Goal: Task Accomplishment & Management: Complete application form

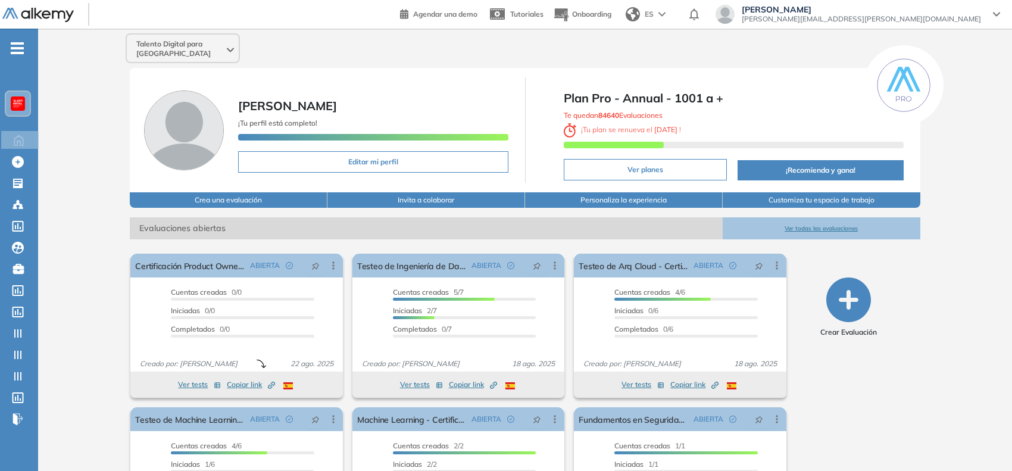
click at [19, 99] on img at bounding box center [18, 104] width 10 height 10
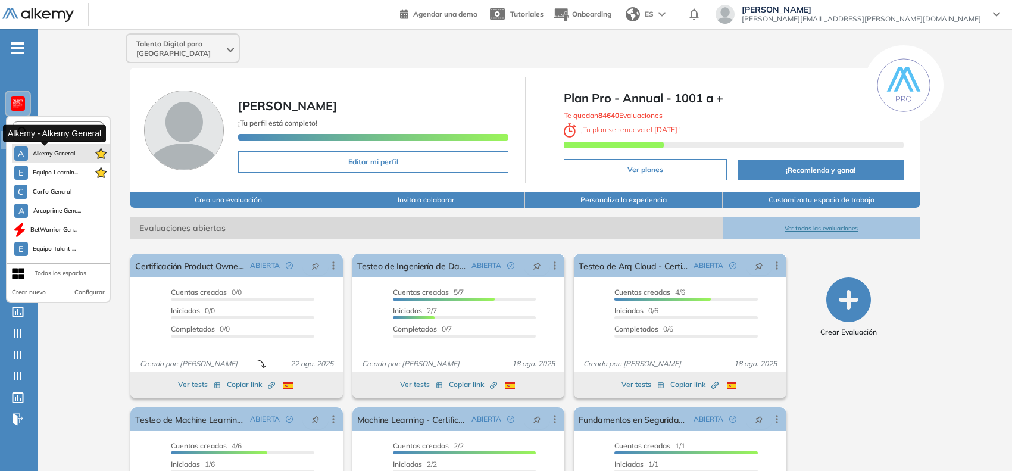
click at [58, 155] on span "Alkemy General" at bounding box center [54, 154] width 43 height 10
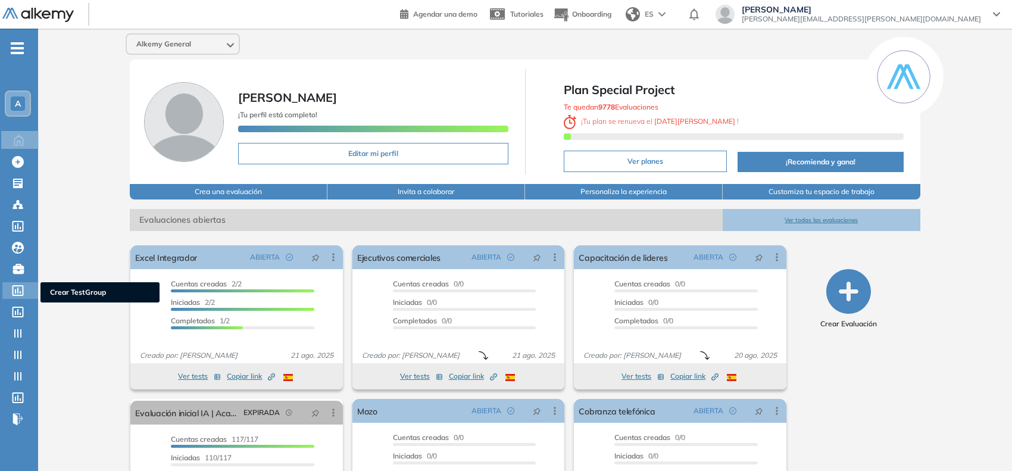
click at [17, 286] on icon at bounding box center [18, 290] width 12 height 11
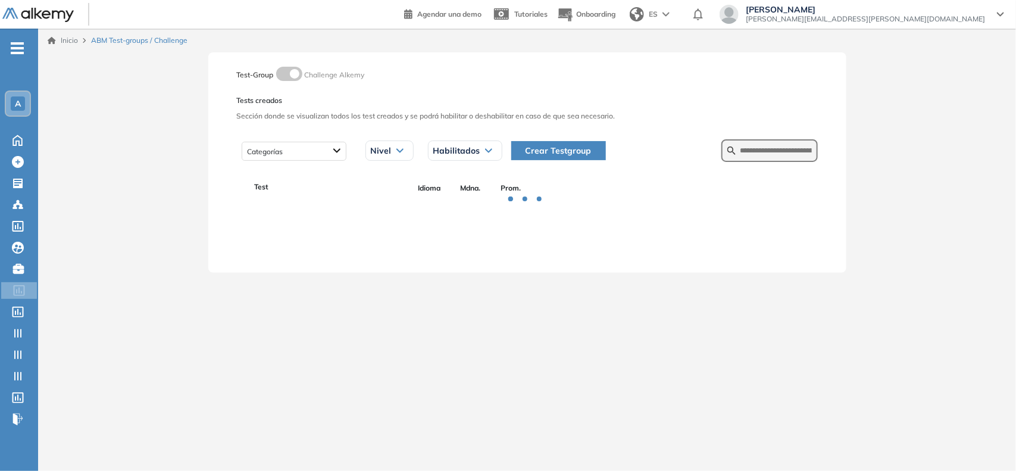
click at [573, 153] on span "Crear Testgroup" at bounding box center [558, 150] width 66 height 13
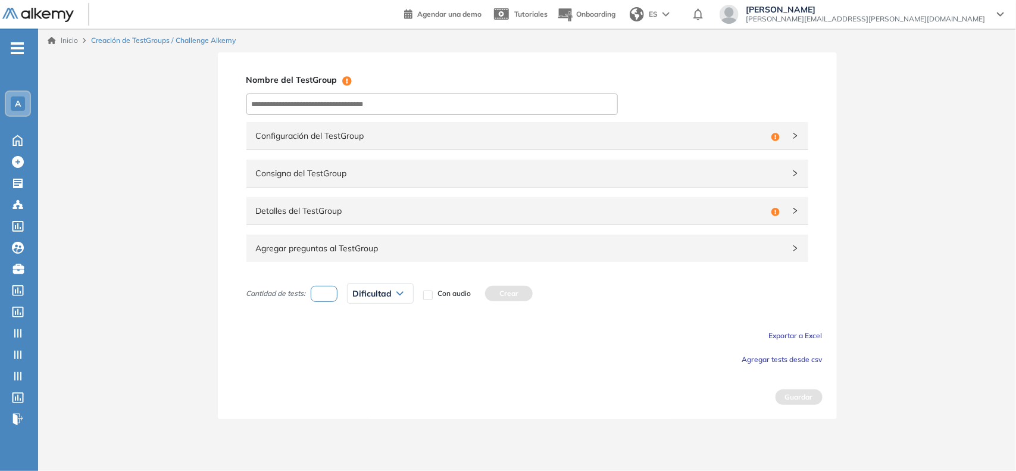
click at [486, 179] on span "Consigna del TestGroup" at bounding box center [520, 173] width 528 height 13
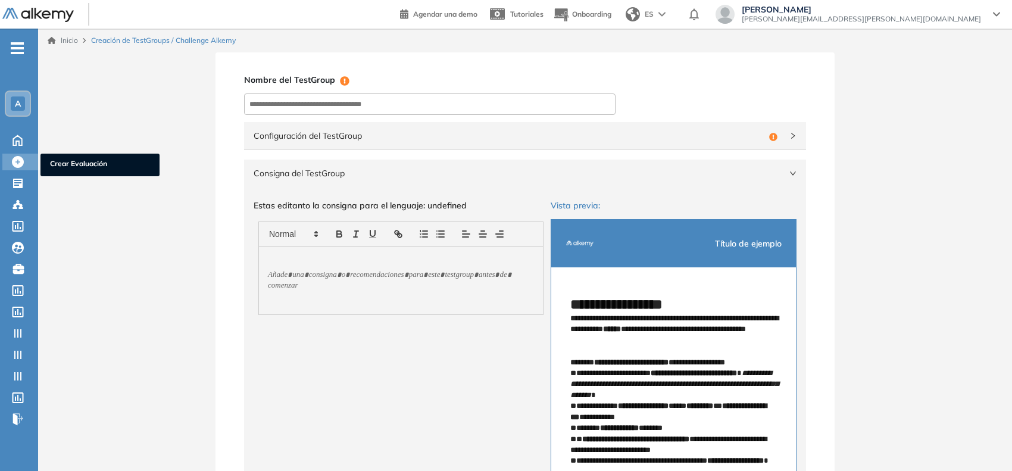
click at [24, 161] on div at bounding box center [19, 161] width 14 height 14
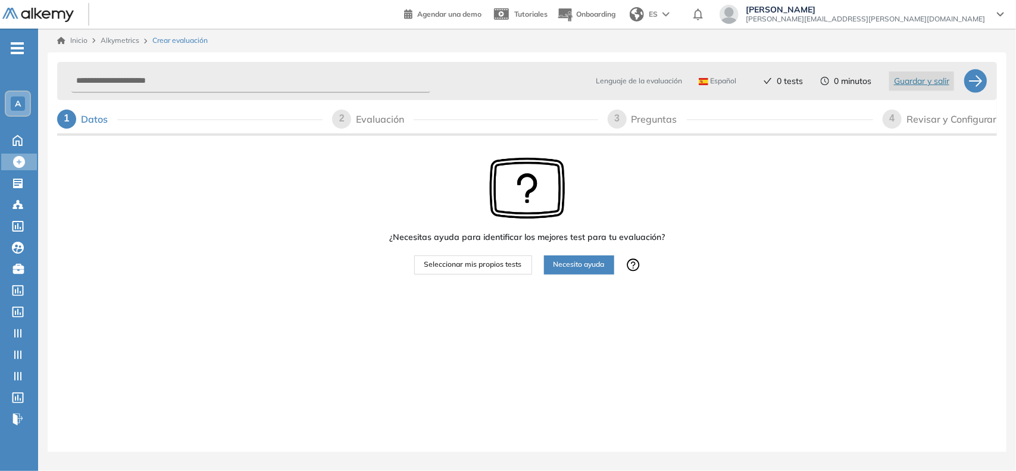
click at [501, 265] on span "Seleccionar mis propios tests" at bounding box center [473, 264] width 98 height 11
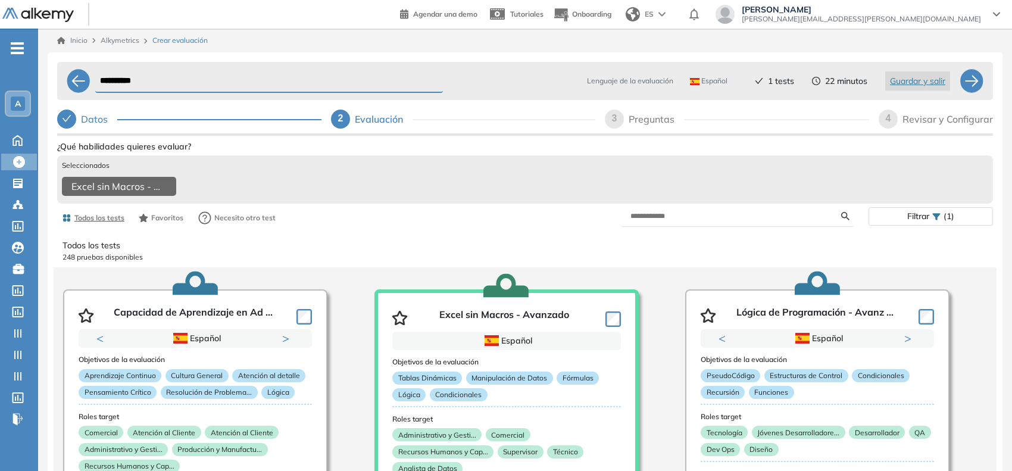
click at [617, 122] on div "3" at bounding box center [614, 118] width 19 height 19
select select "*****"
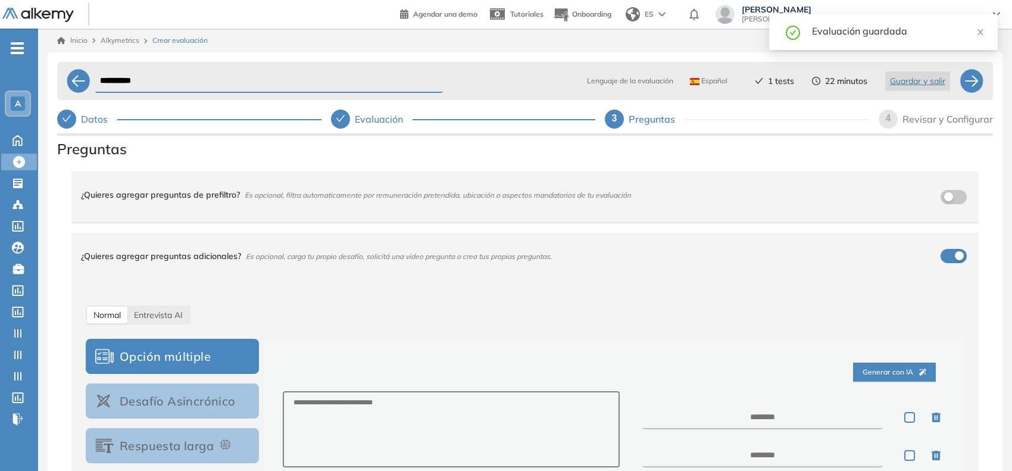
click at [888, 120] on span "4" at bounding box center [887, 118] width 5 height 10
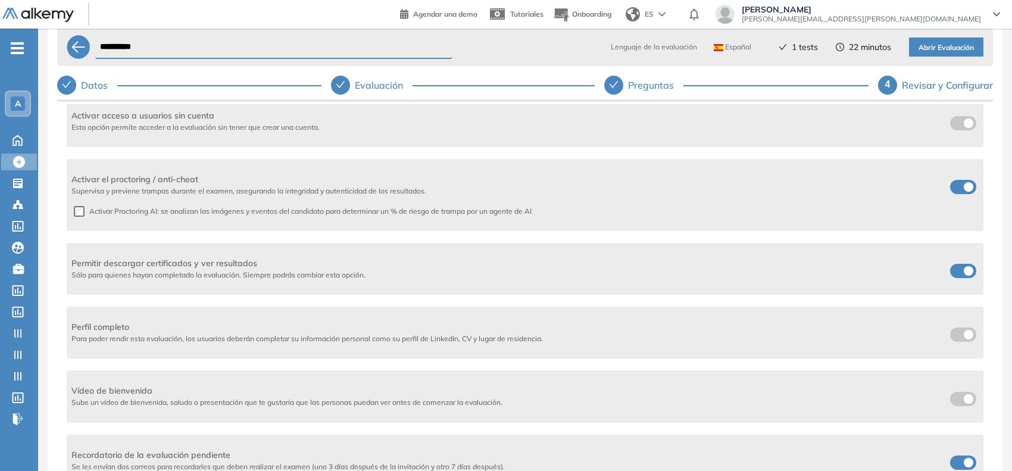
scroll to position [52, 0]
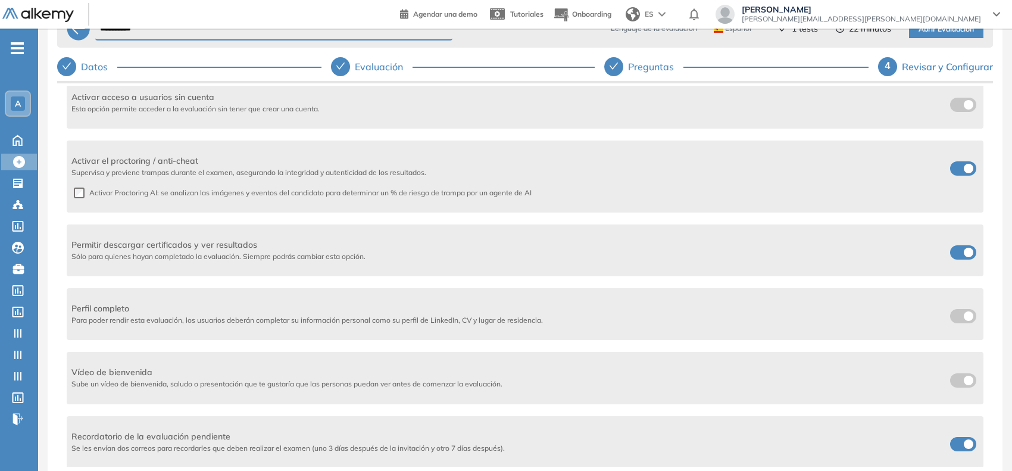
click at [955, 376] on span at bounding box center [955, 378] width 10 height 10
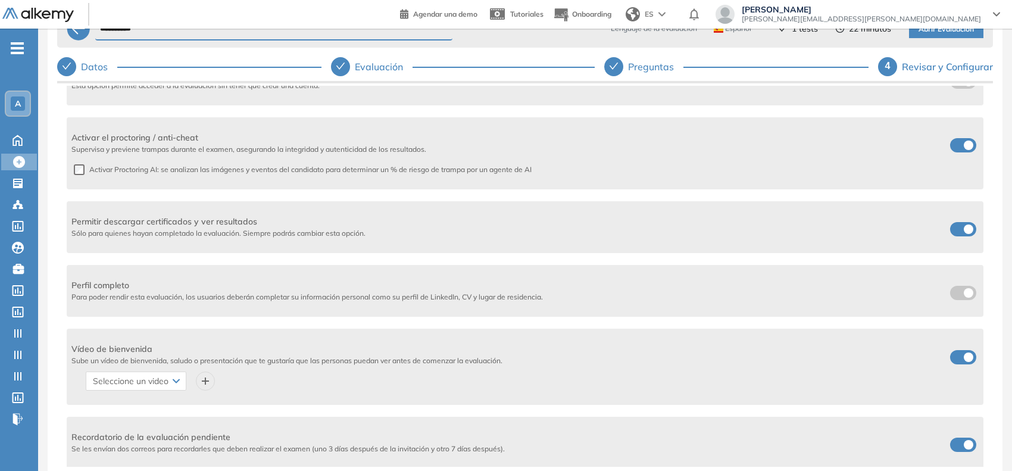
scroll to position [356, 0]
click at [158, 378] on input "search" at bounding box center [132, 380] width 78 height 18
click at [201, 376] on icon "plus" at bounding box center [206, 381] width 10 height 10
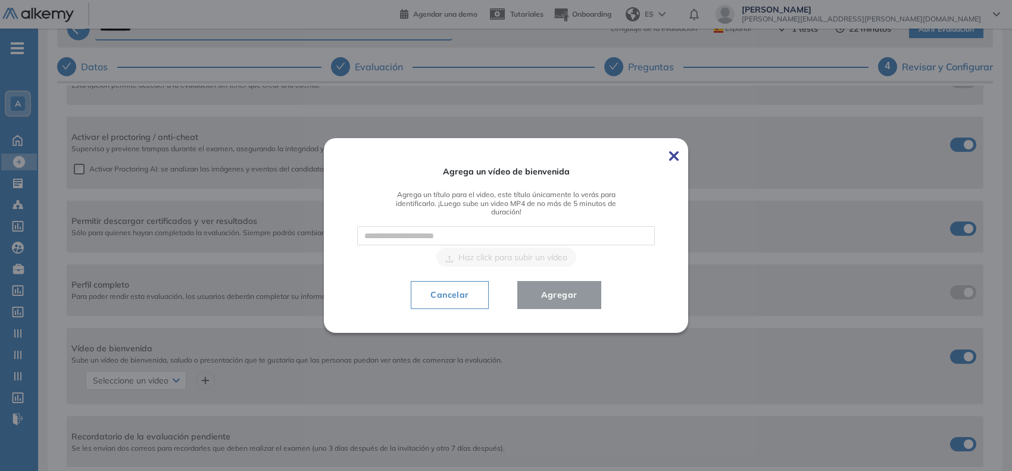
click at [674, 152] on img at bounding box center [674, 156] width 10 height 10
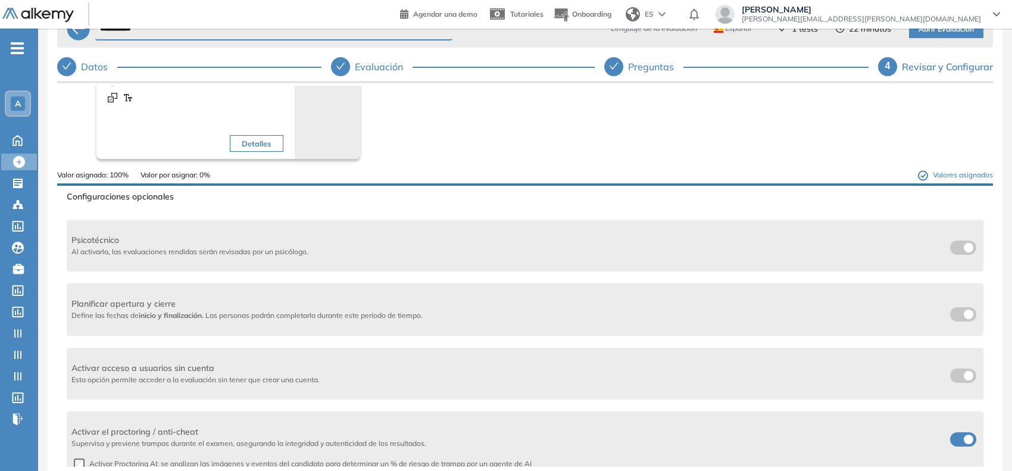
scroll to position [0, 0]
